Goal: Task Accomplishment & Management: Manage account settings

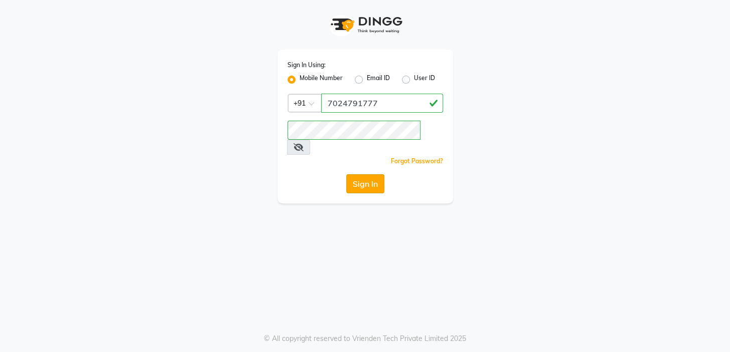
click at [364, 174] on button "Sign In" at bounding box center [365, 183] width 38 height 19
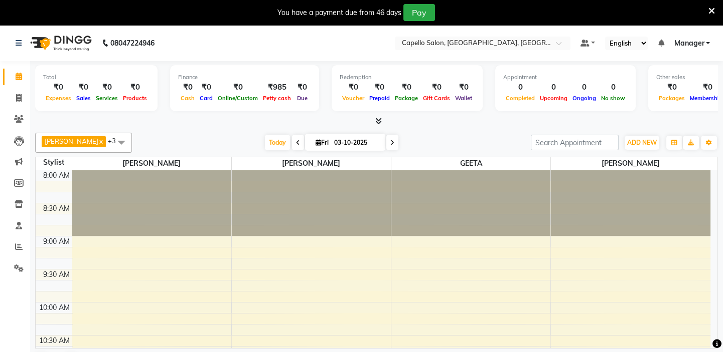
click at [114, 139] on span at bounding box center [121, 142] width 20 height 19
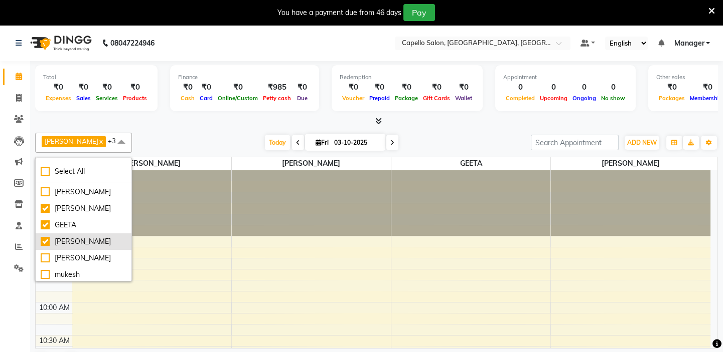
scroll to position [45, 0]
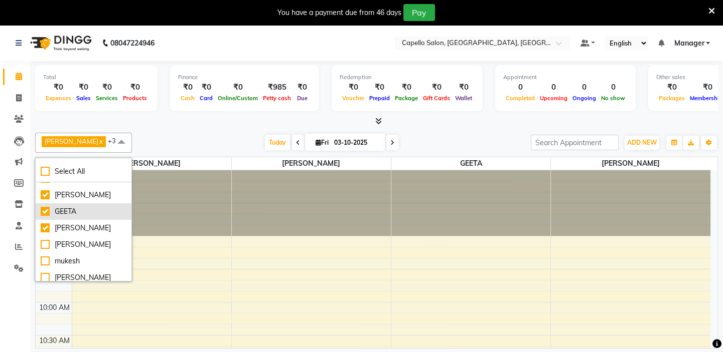
click at [86, 217] on div "GEETA" at bounding box center [84, 212] width 86 height 11
checkbox input "false"
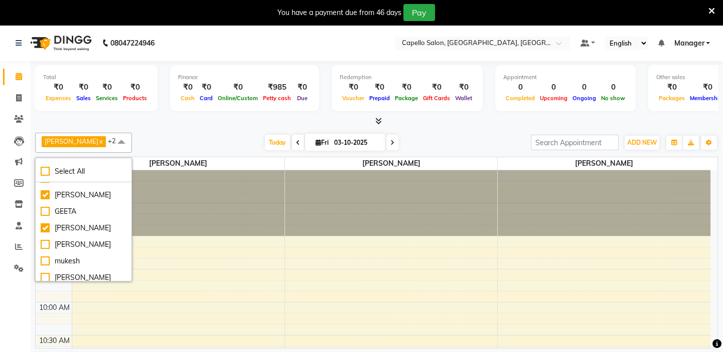
click at [227, 125] on div at bounding box center [376, 121] width 682 height 11
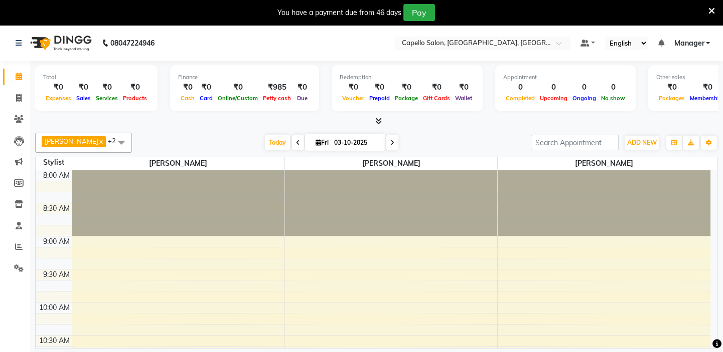
scroll to position [25, 0]
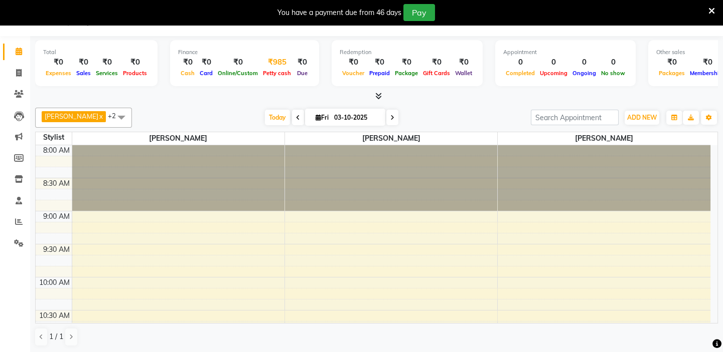
click at [270, 58] on div "₹985" at bounding box center [276, 63] width 33 height 12
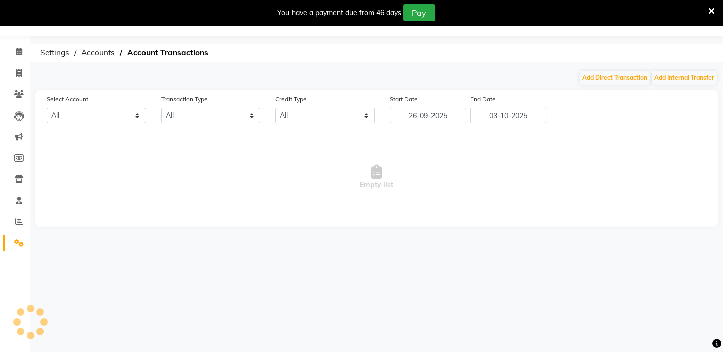
scroll to position [25, 0]
select select "3609"
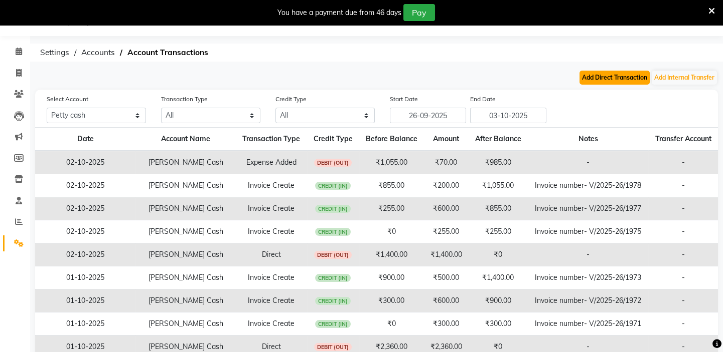
click at [623, 74] on button "Add Direct Transaction" at bounding box center [614, 78] width 70 height 14
select select "direct"
select select "3609"
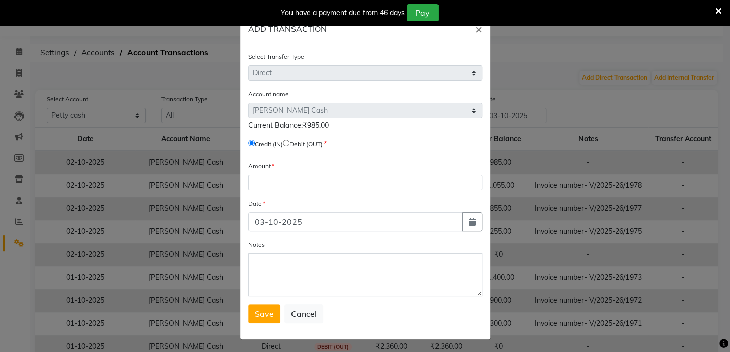
drag, startPoint x: 287, startPoint y: 142, endPoint x: 283, endPoint y: 154, distance: 12.5
click at [286, 142] on input "radio" at bounding box center [286, 143] width 7 height 7
radio input "true"
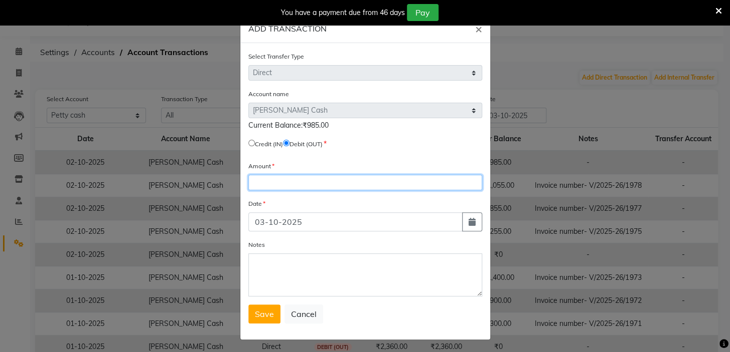
click at [277, 190] on input "number" at bounding box center [365, 183] width 234 height 16
type input "985"
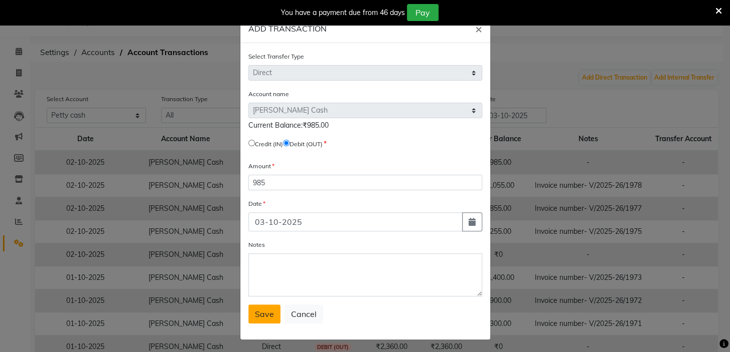
click at [258, 318] on span "Save" at bounding box center [264, 314] width 19 height 10
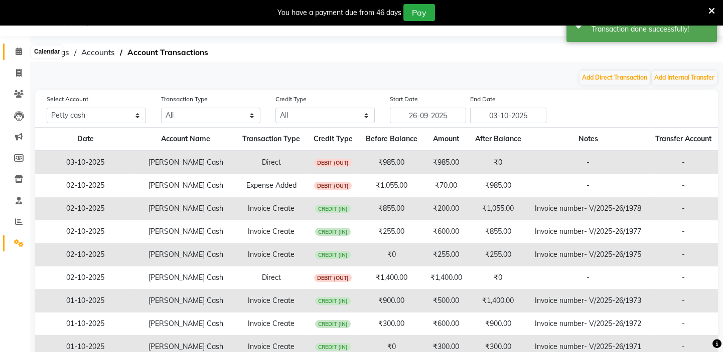
click at [20, 53] on icon at bounding box center [19, 52] width 7 height 8
